Goal: Task Accomplishment & Management: Manage account settings

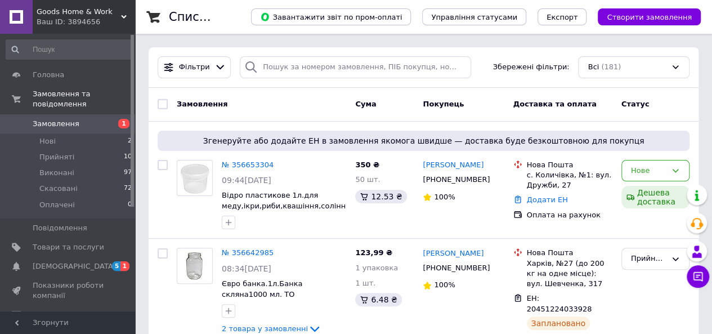
click at [99, 119] on span "Замовлення" at bounding box center [68, 124] width 71 height 10
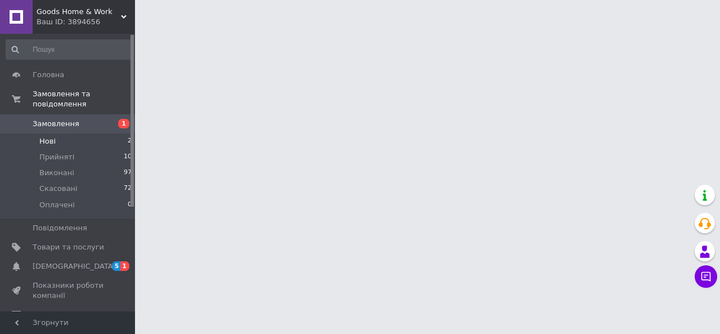
click at [104, 133] on li "Нові 2" at bounding box center [69, 141] width 138 height 16
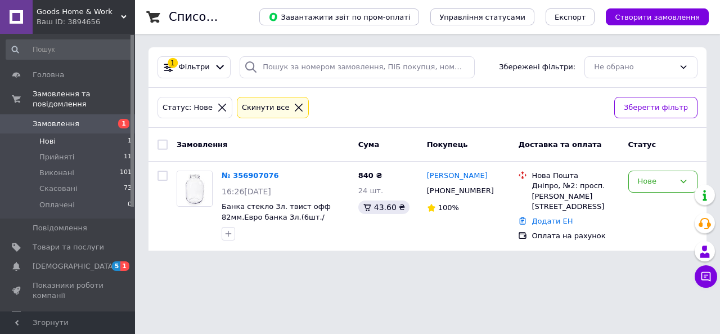
click at [55, 133] on li "Нові 1" at bounding box center [69, 141] width 138 height 16
click at [54, 119] on span "Замовлення" at bounding box center [56, 124] width 47 height 10
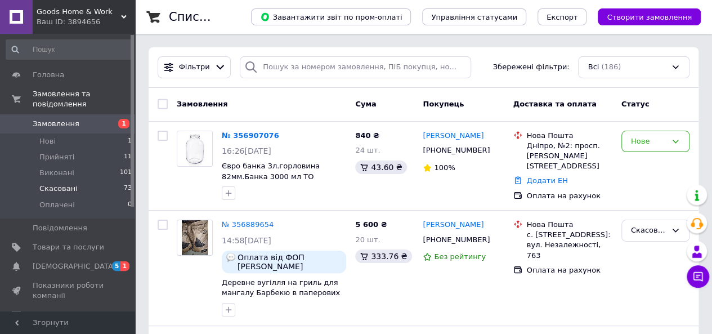
click at [75, 181] on li "Скасовані 73" at bounding box center [69, 189] width 138 height 16
